Goal: Task Accomplishment & Management: Use online tool/utility

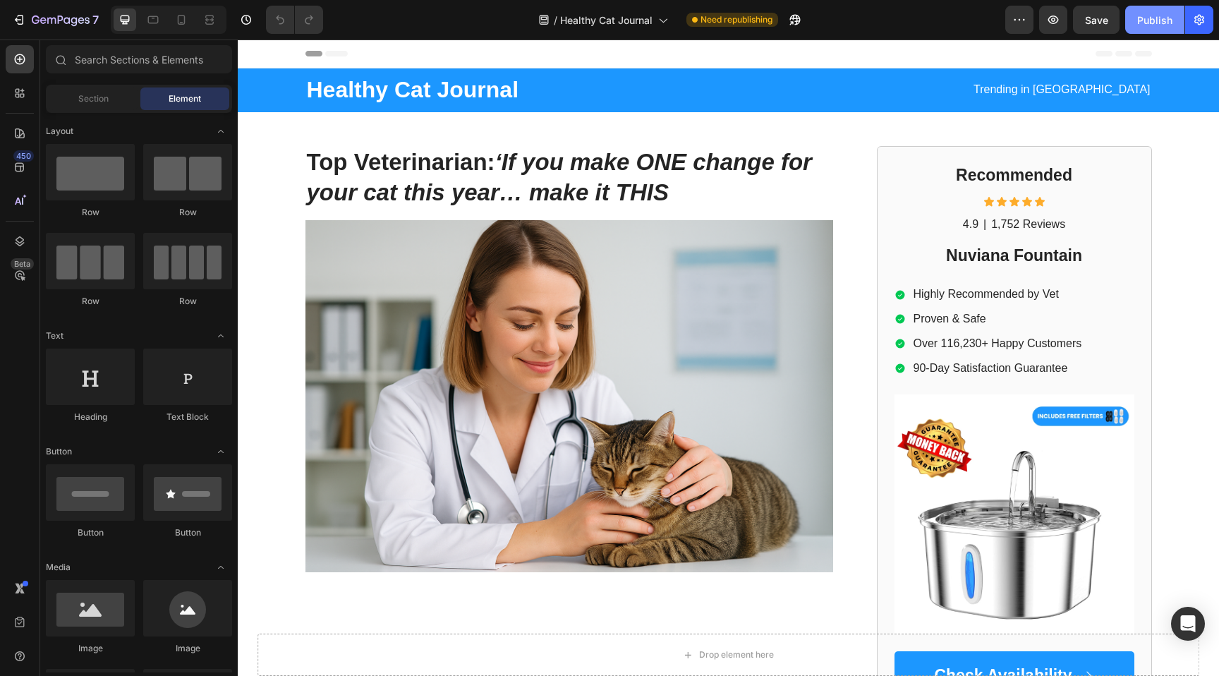
click at [1147, 25] on div "Publish" at bounding box center [1154, 20] width 35 height 15
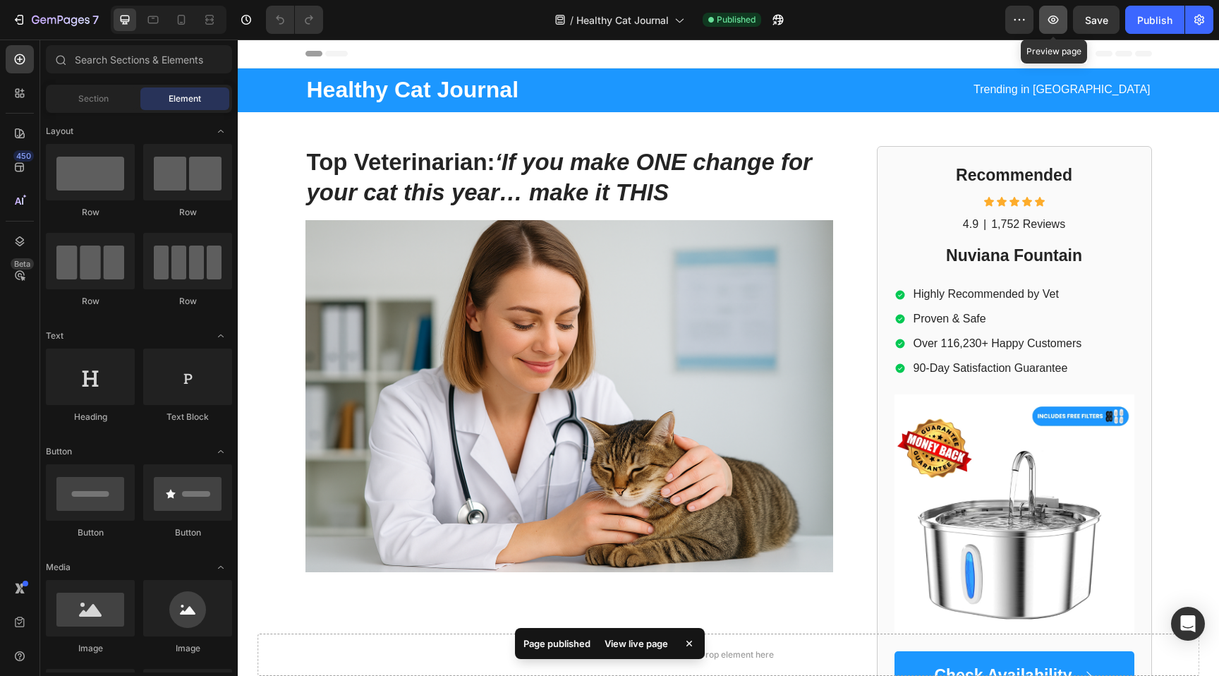
click at [1052, 23] on icon "button" at bounding box center [1054, 20] width 11 height 8
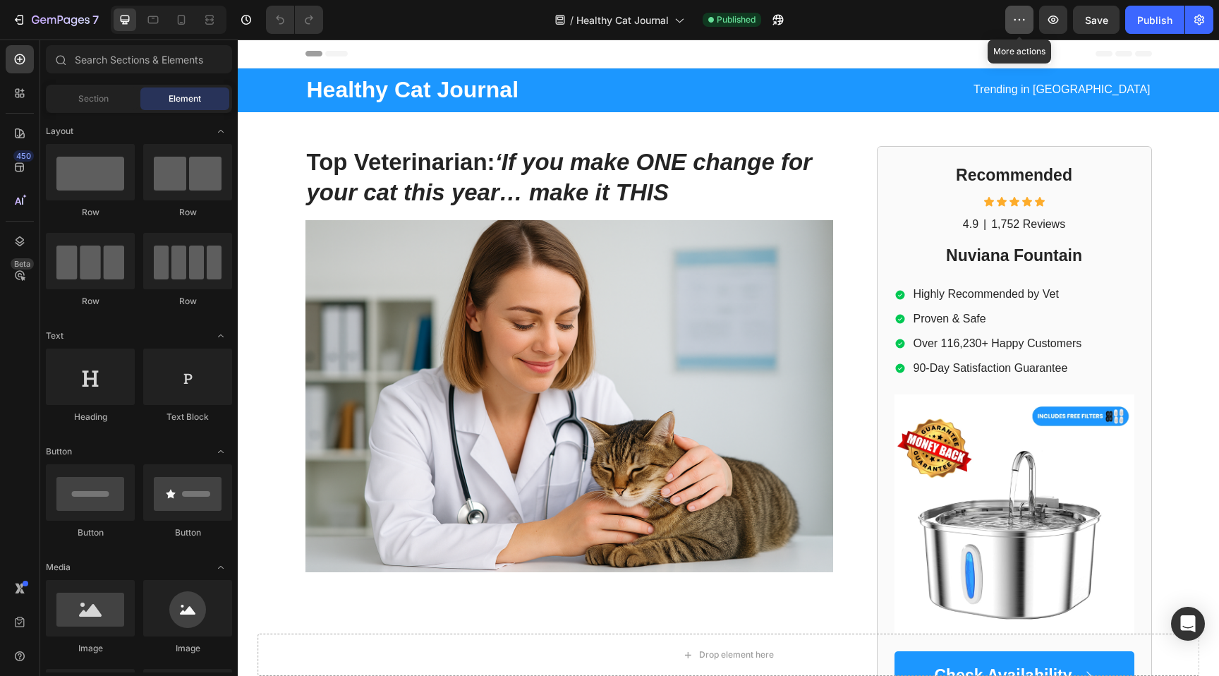
click at [1028, 23] on button "button" at bounding box center [1020, 20] width 28 height 28
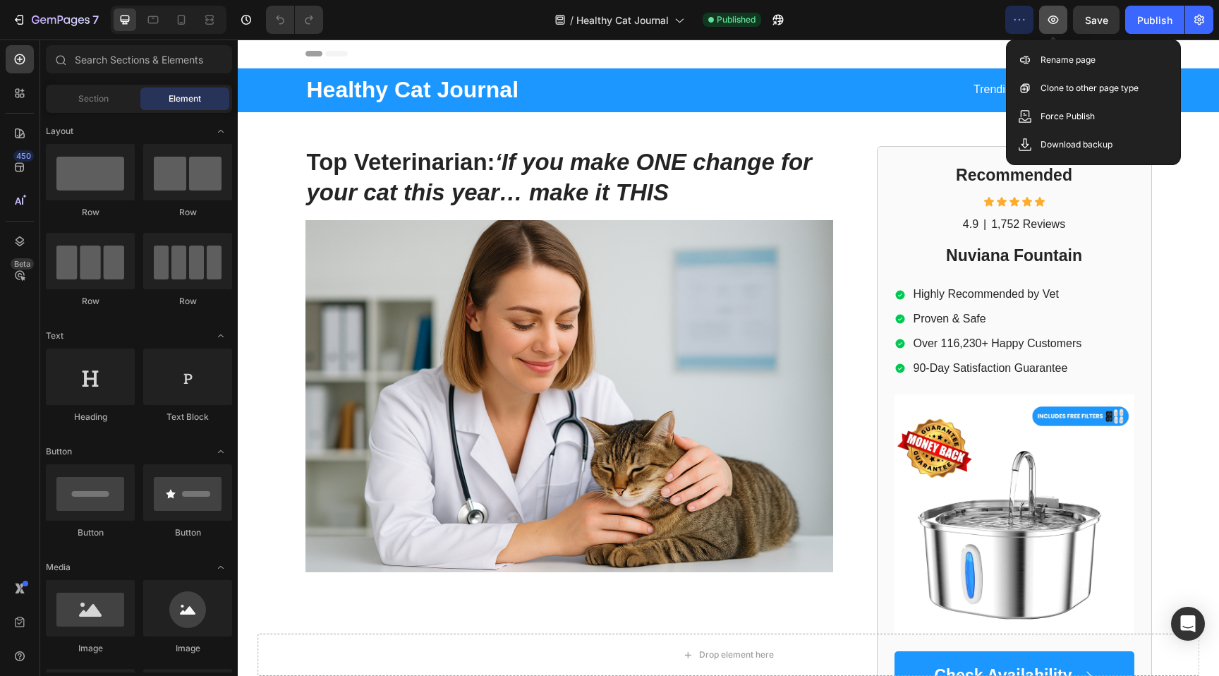
click at [1051, 22] on icon "button" at bounding box center [1054, 20] width 11 height 8
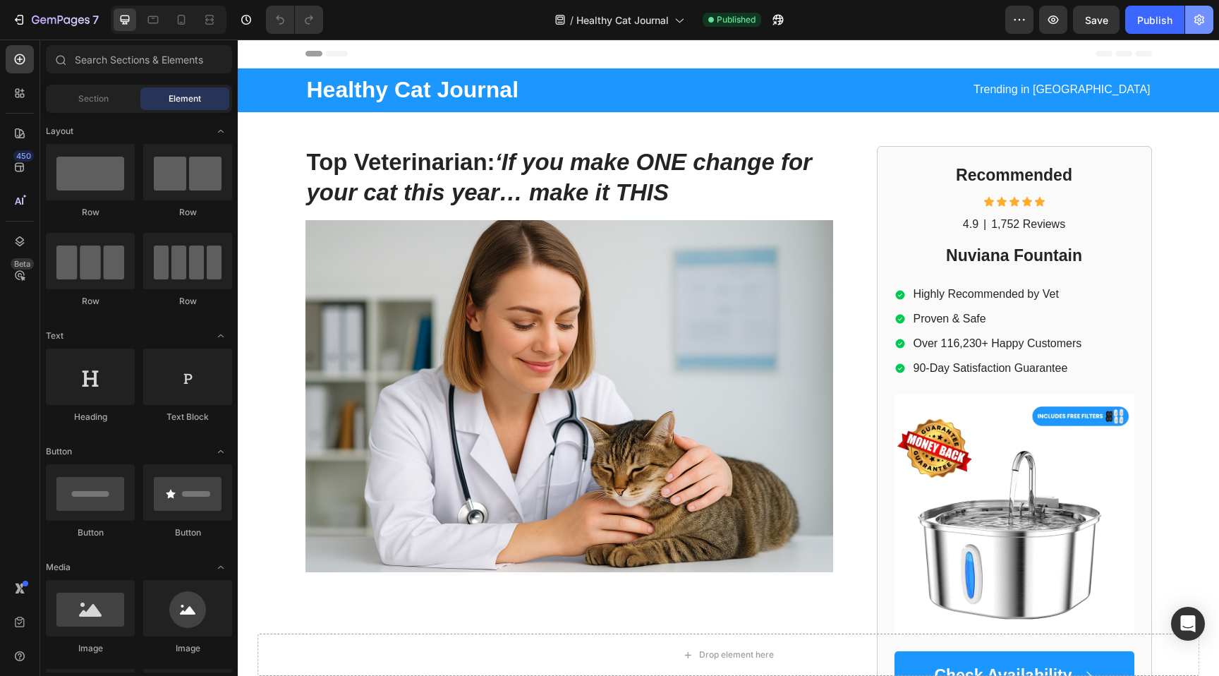
click at [1193, 18] on icon "button" at bounding box center [1200, 20] width 14 height 14
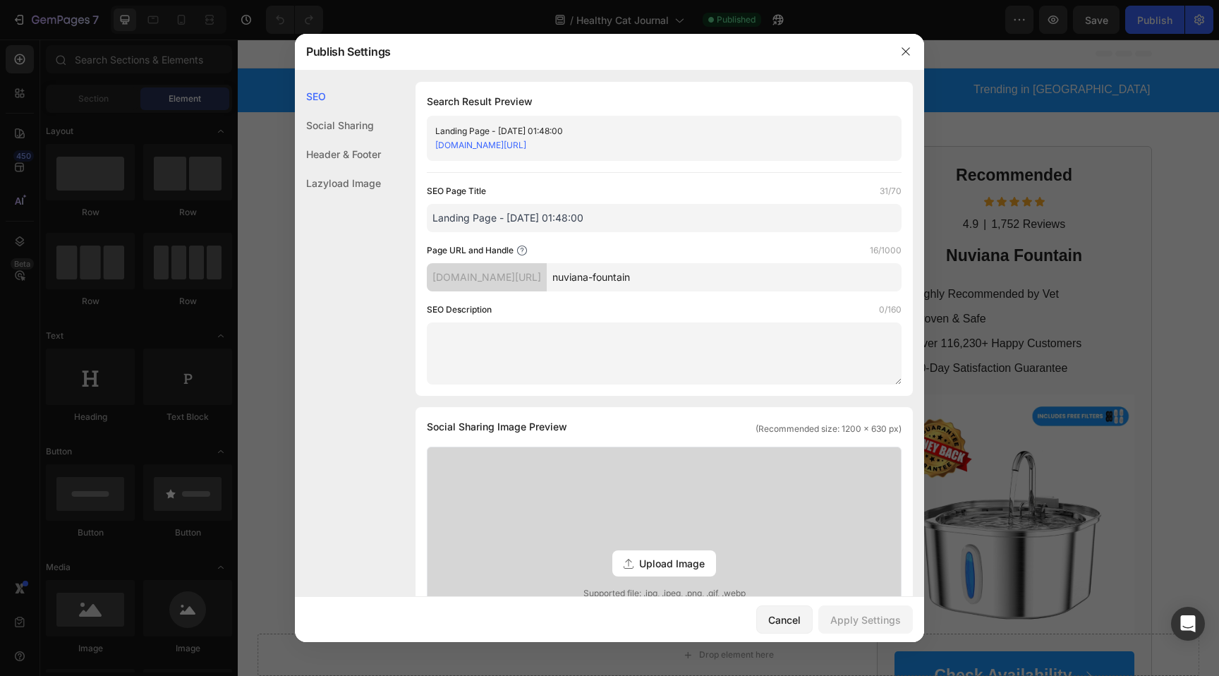
click at [526, 145] on link "[DOMAIN_NAME][URL]" at bounding box center [480, 145] width 91 height 11
click at [534, 276] on div "[DOMAIN_NAME][URL]" at bounding box center [487, 277] width 120 height 28
click at [908, 49] on icon "button" at bounding box center [906, 52] width 8 height 8
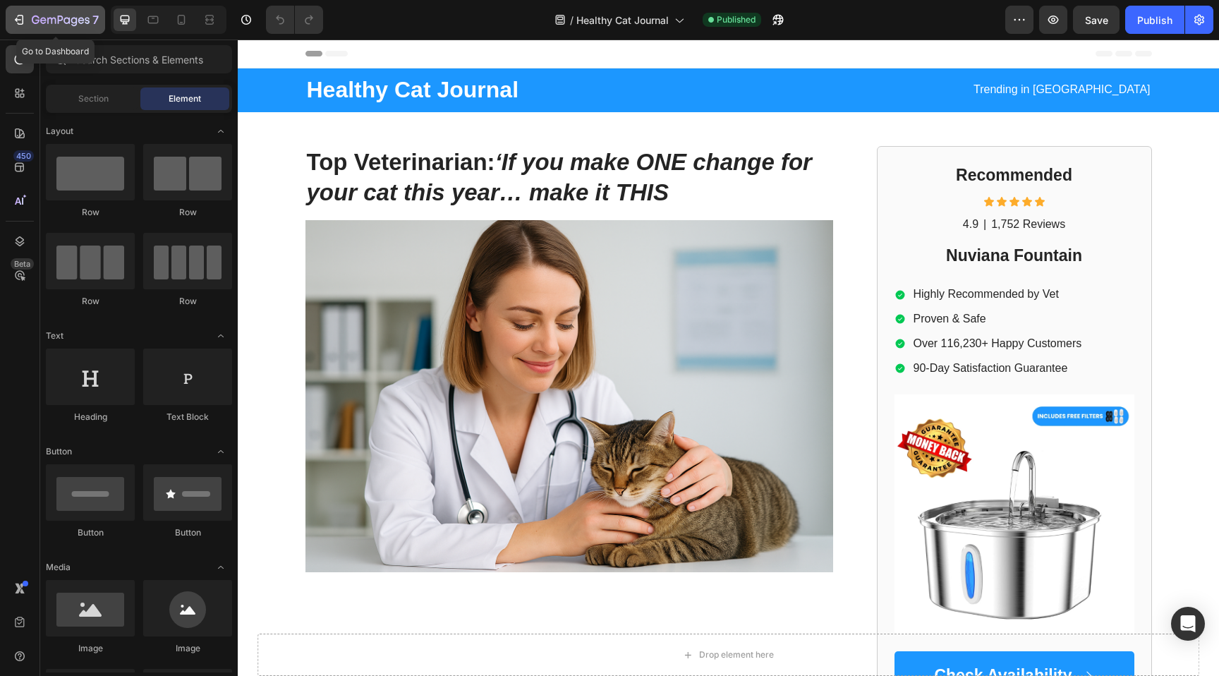
click at [84, 18] on icon "button" at bounding box center [61, 21] width 58 height 12
